Goal: Task Accomplishment & Management: Use online tool/utility

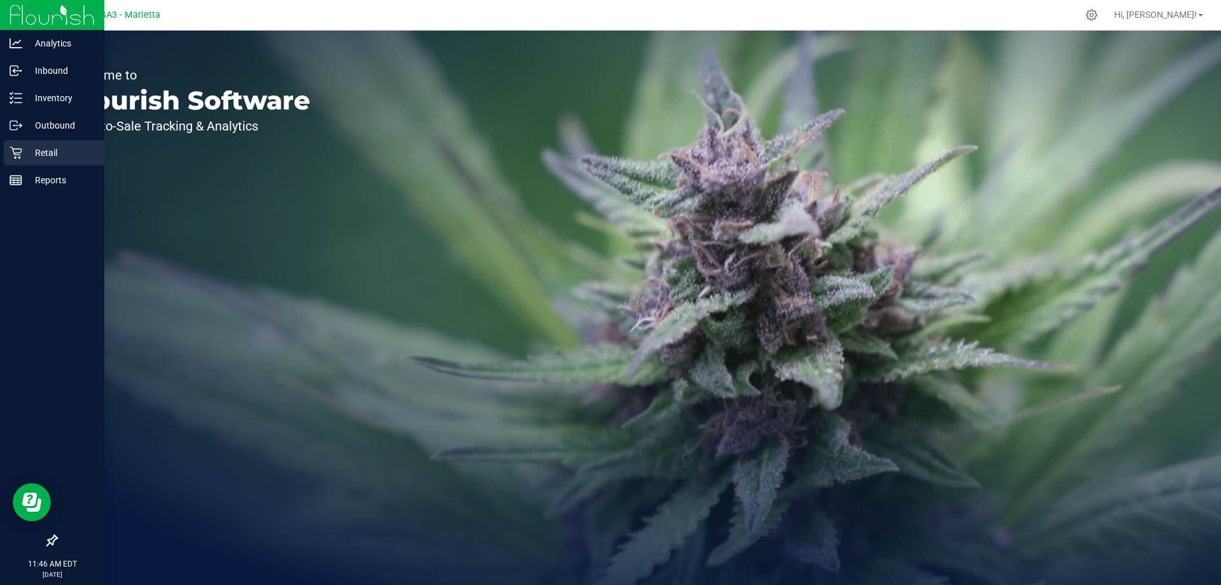
click at [61, 157] on p "Retail" at bounding box center [60, 152] width 76 height 15
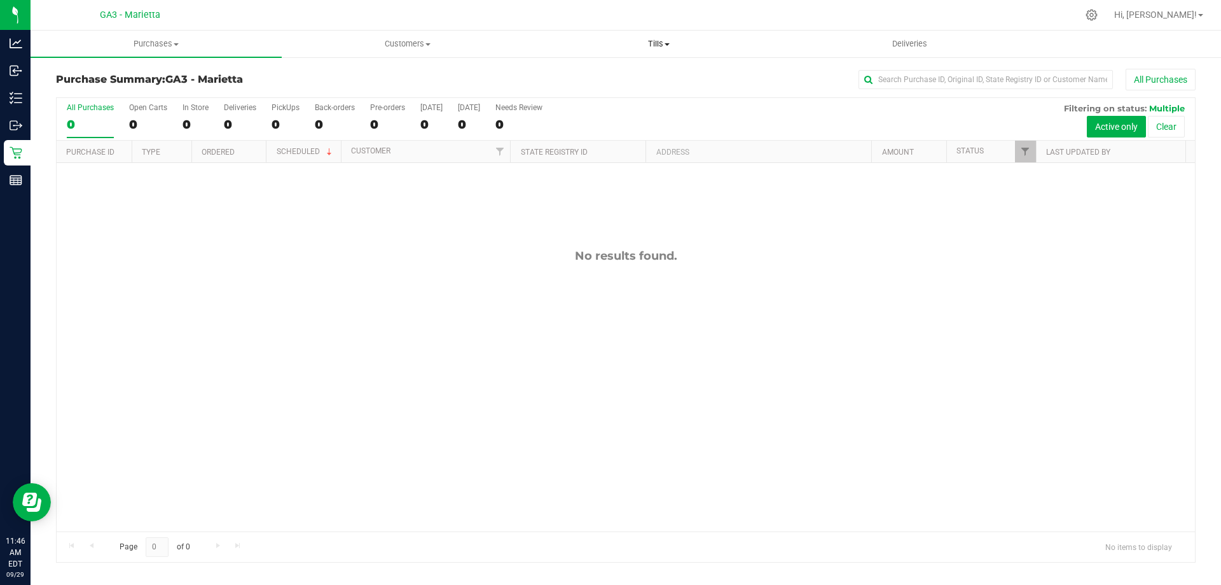
click at [656, 36] on uib-tab-heading "Tills Manage tills Reconcile e-payments" at bounding box center [659, 43] width 250 height 25
click at [615, 75] on span "Manage tills" at bounding box center [576, 76] width 86 height 11
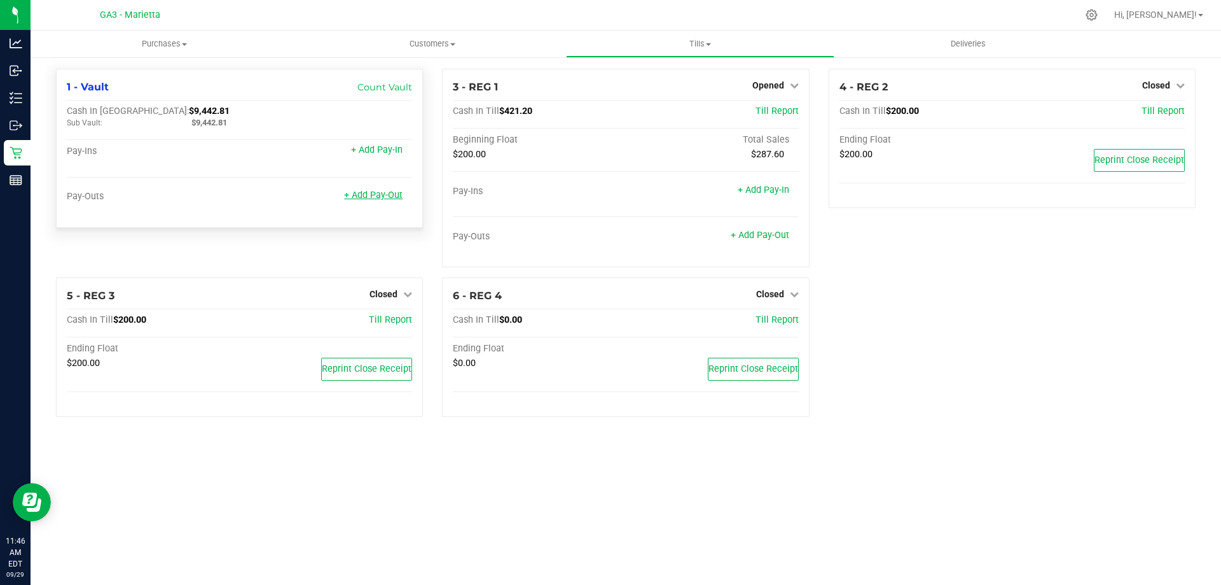
click at [386, 197] on link "+ Add Pay-Out" at bounding box center [373, 195] width 59 height 11
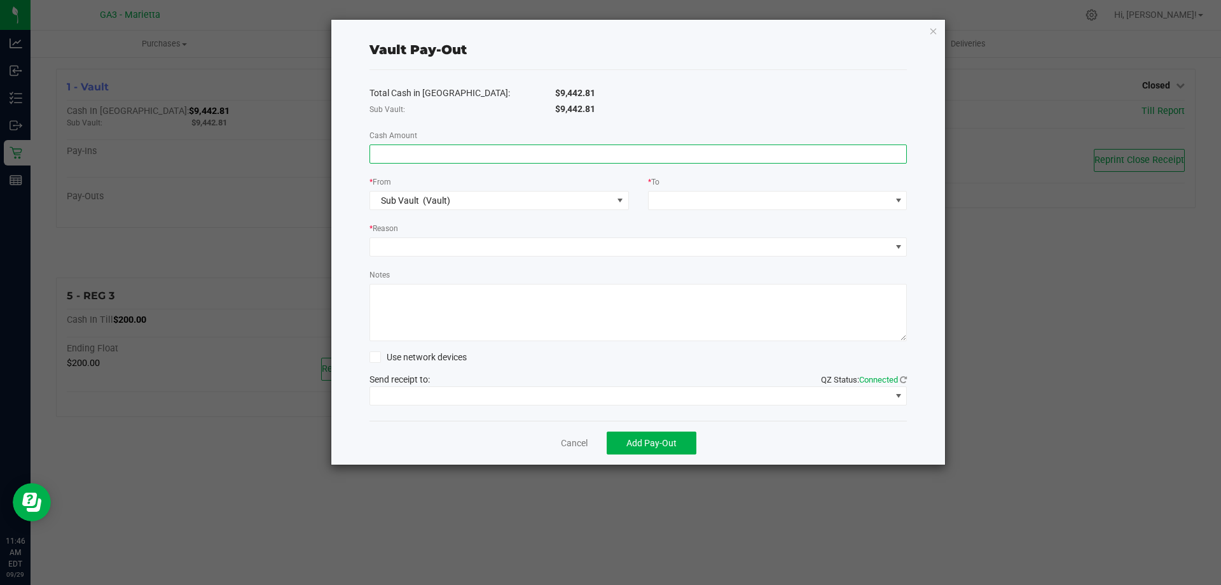
click at [454, 156] on input at bounding box center [638, 154] width 537 height 18
type input "$7,179.48"
click at [666, 202] on span at bounding box center [770, 200] width 242 height 18
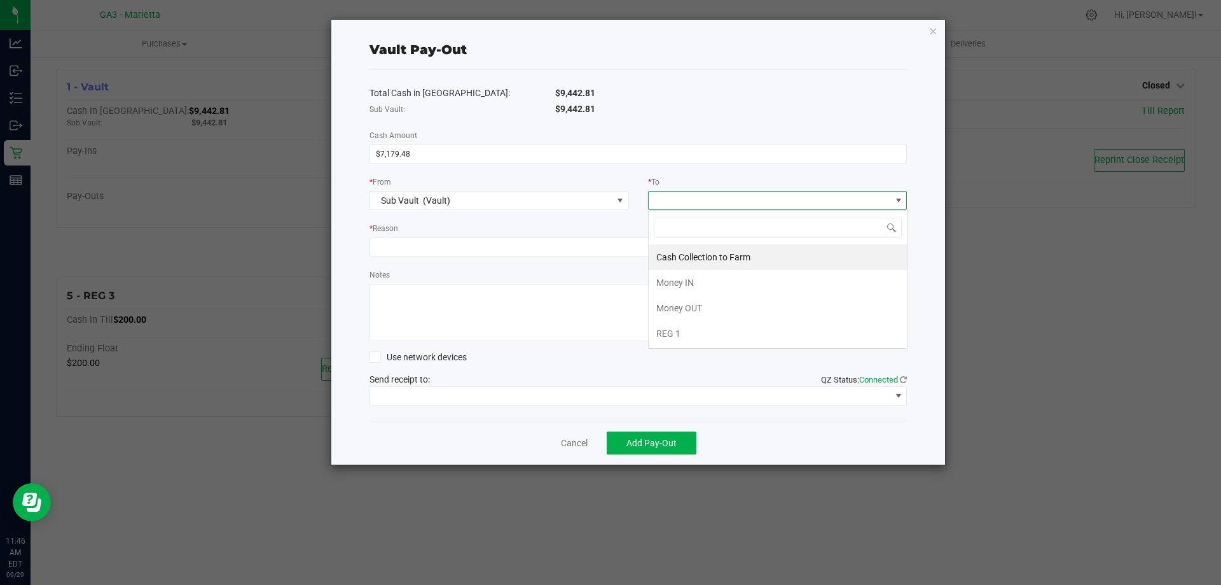
scroll to position [19, 260]
click at [688, 261] on span "Cash Collection to Farm" at bounding box center [703, 257] width 94 height 10
click at [600, 260] on div "Total Cash in [GEOGRAPHIC_DATA]: $9,442.81 Sub Vault: $9,442.81 Cash Amount $7,…" at bounding box center [639, 245] width 538 height 351
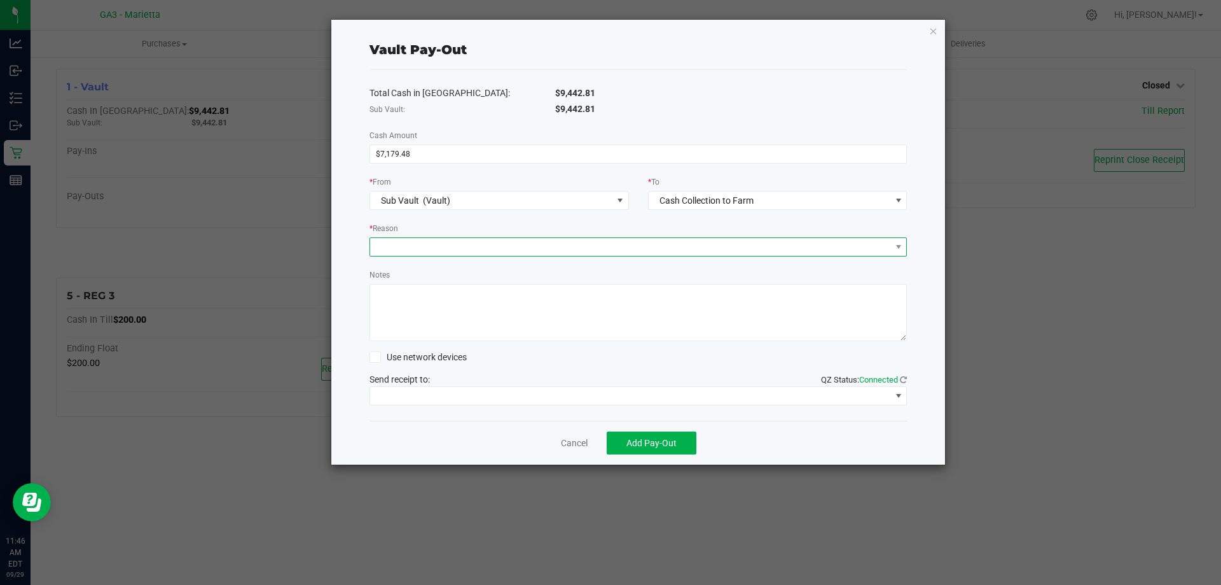
click at [602, 251] on span at bounding box center [630, 247] width 521 height 18
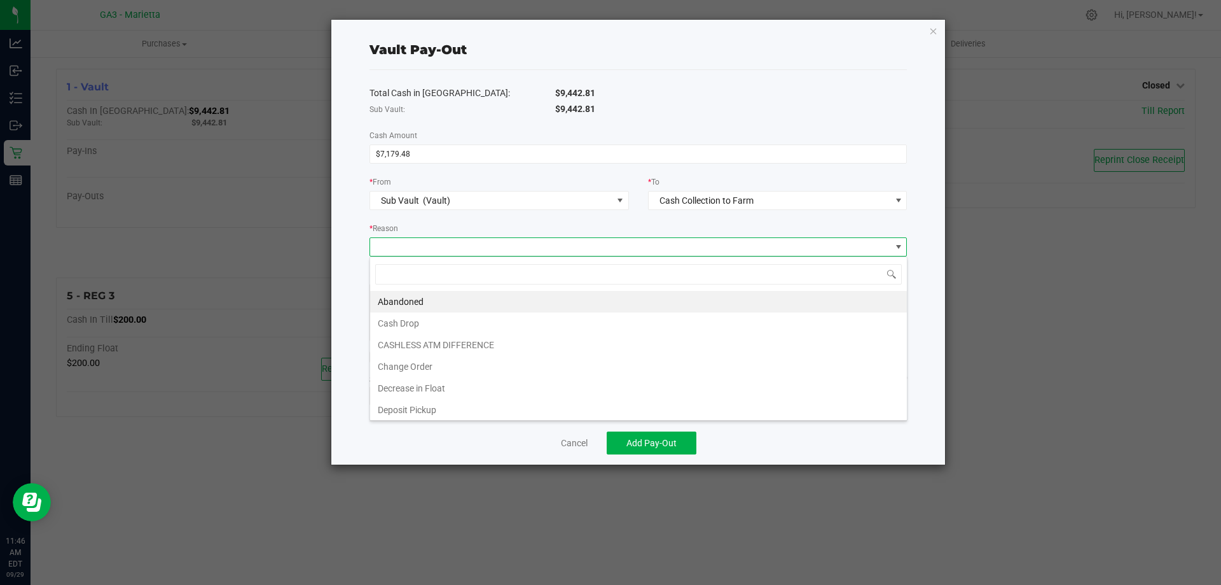
scroll to position [19, 538]
click at [506, 319] on li "Cash Drop" at bounding box center [638, 323] width 537 height 22
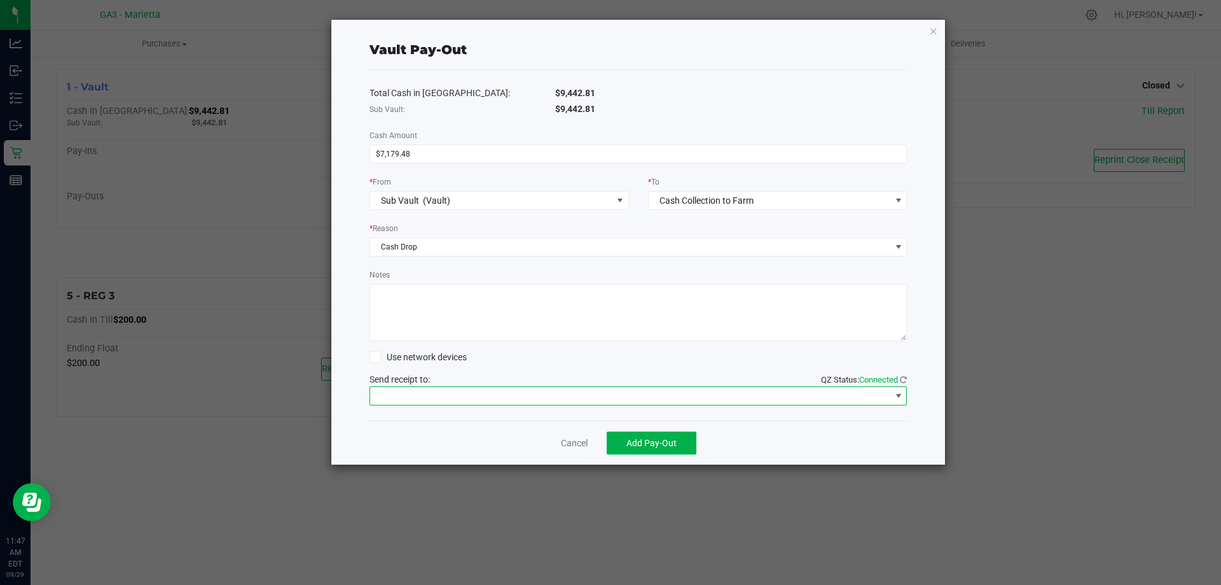
click at [395, 391] on span at bounding box center [630, 396] width 521 height 18
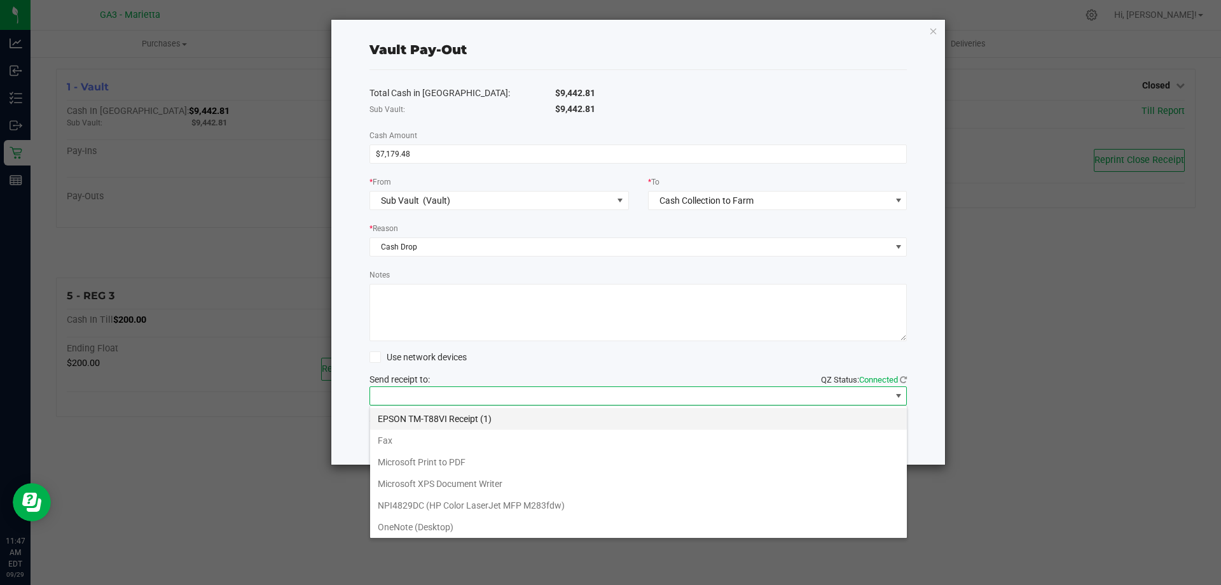
click at [435, 424] on \(1\) "EPSON TM-T88VI Receipt (1)" at bounding box center [638, 419] width 537 height 22
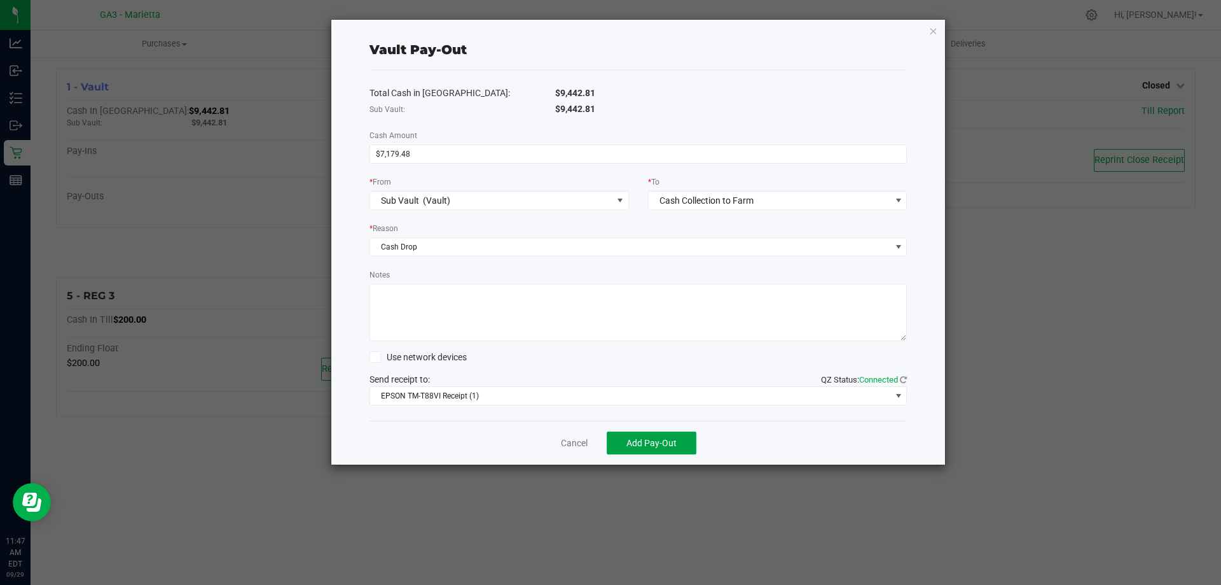
click at [665, 444] on span "Add Pay-Out" at bounding box center [652, 443] width 50 height 10
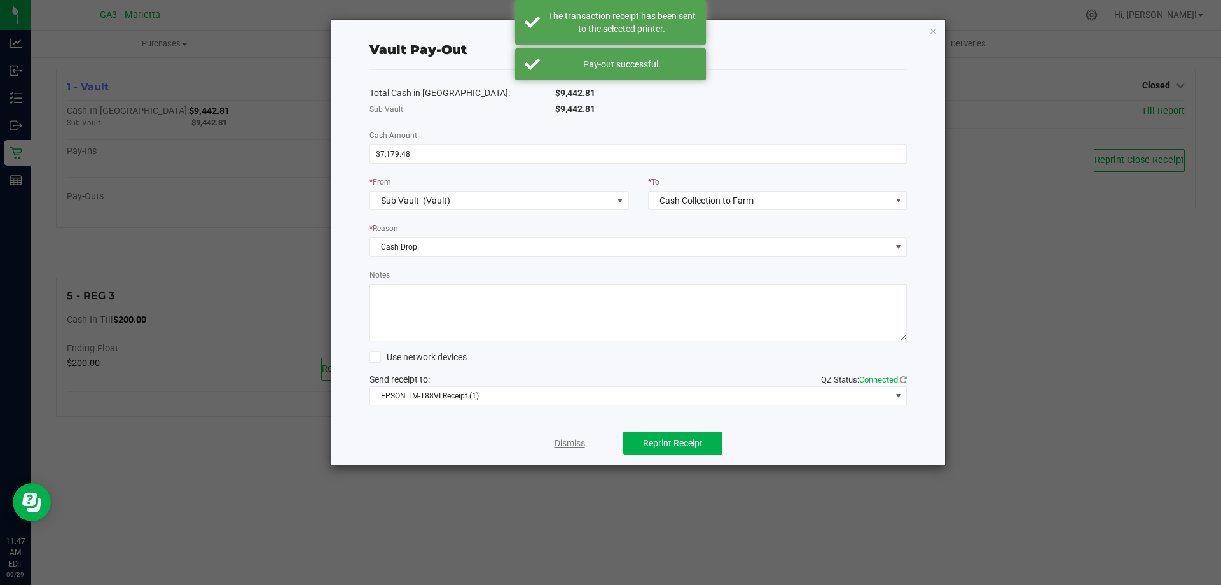
click at [582, 447] on link "Dismiss" at bounding box center [570, 442] width 31 height 13
